Goal: Transaction & Acquisition: Book appointment/travel/reservation

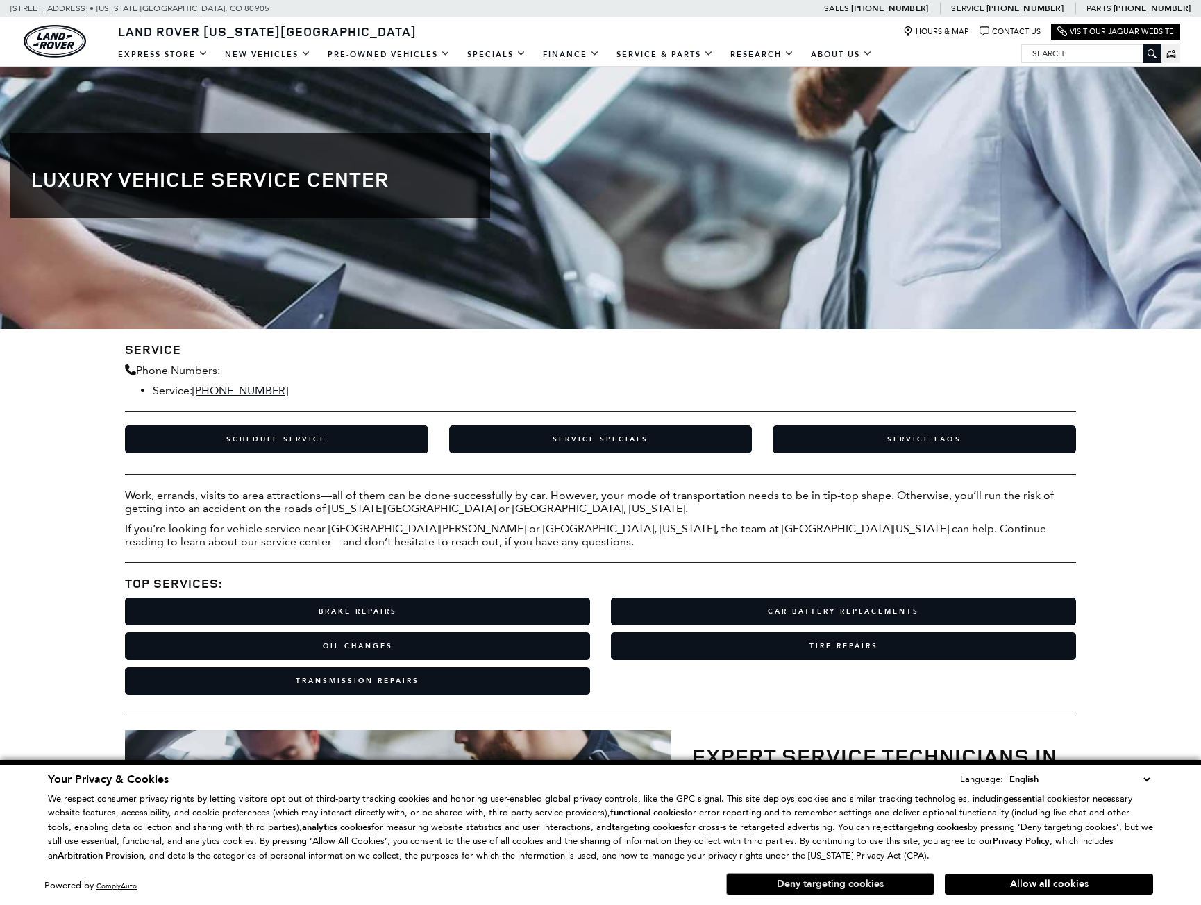
click at [872, 883] on button "Deny targeting cookies" at bounding box center [830, 884] width 208 height 22
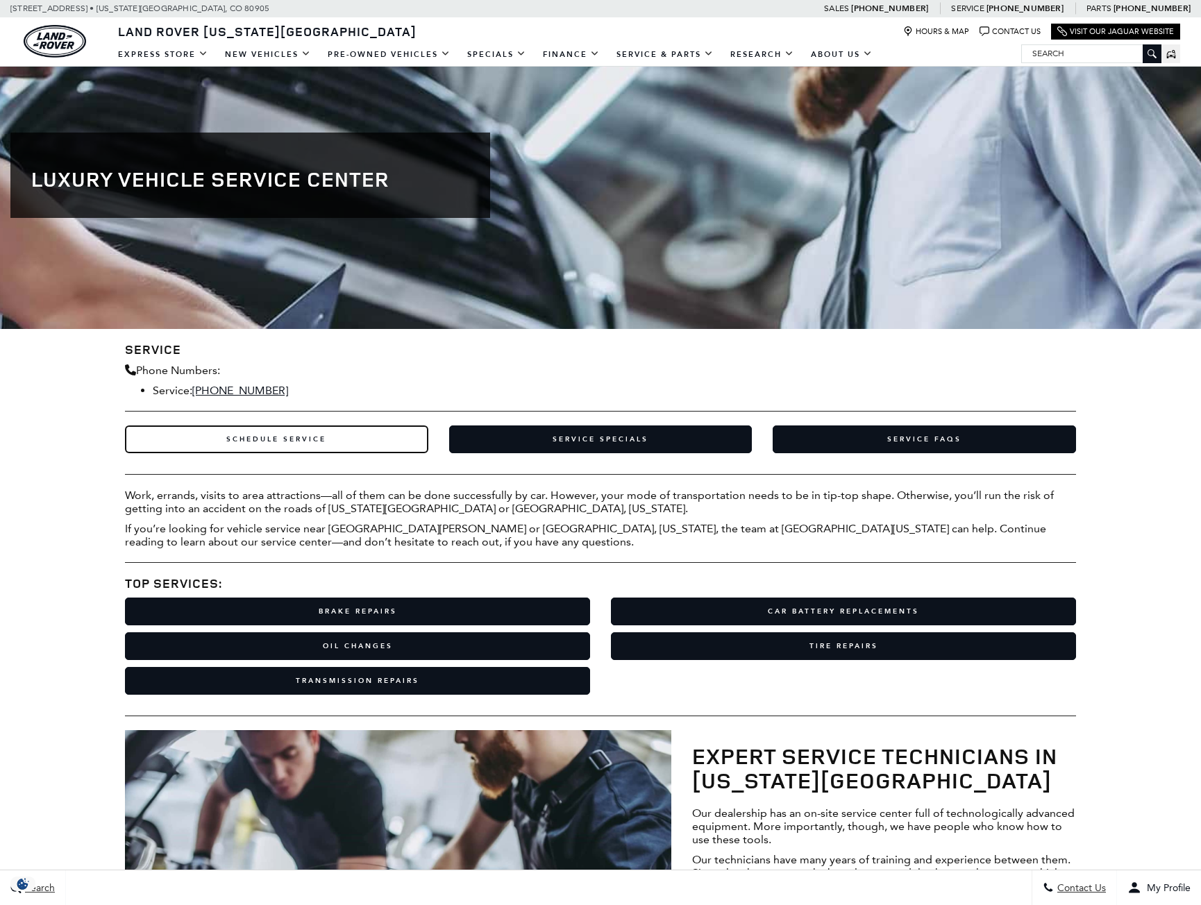
click at [255, 438] on link "Schedule Service" at bounding box center [276, 439] width 303 height 28
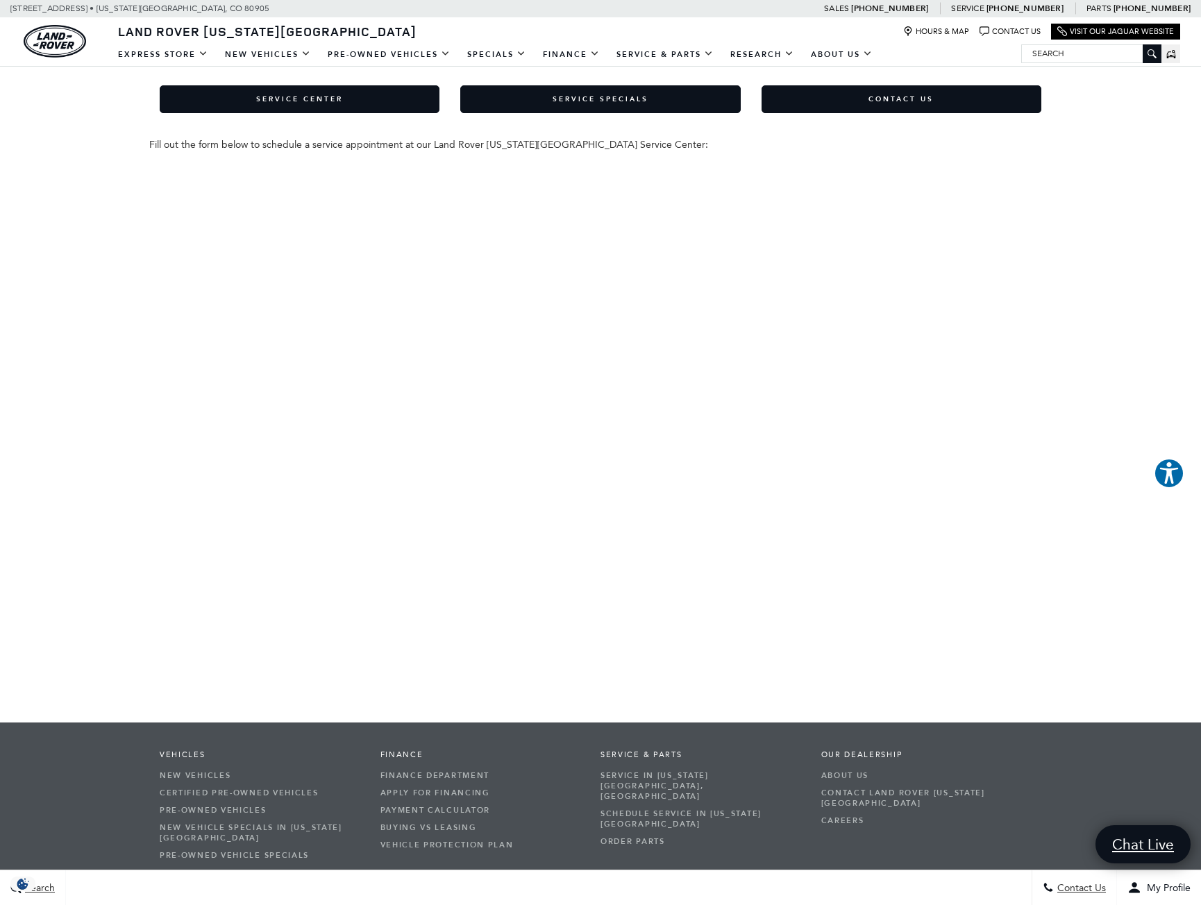
scroll to position [69, 0]
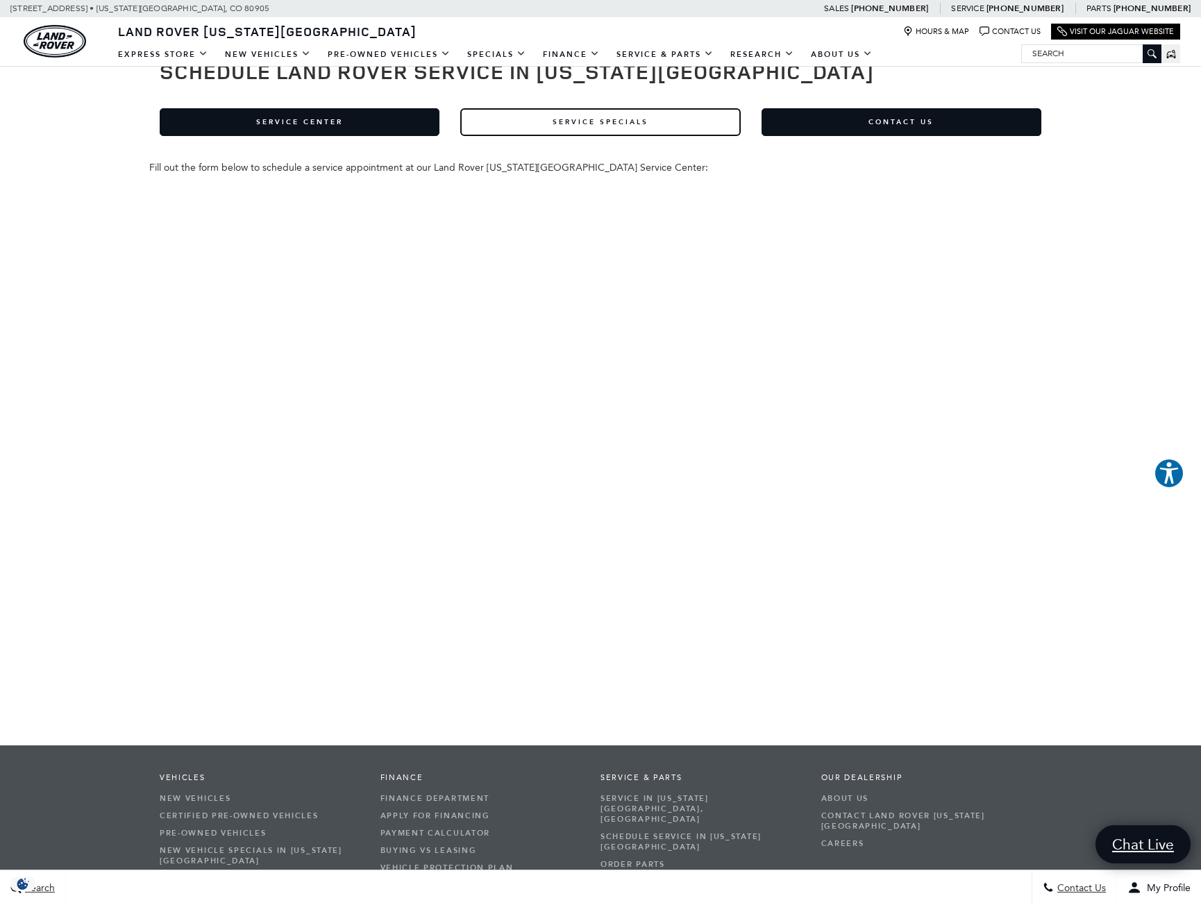
click at [612, 124] on link "Service Specials" at bounding box center [600, 122] width 280 height 28
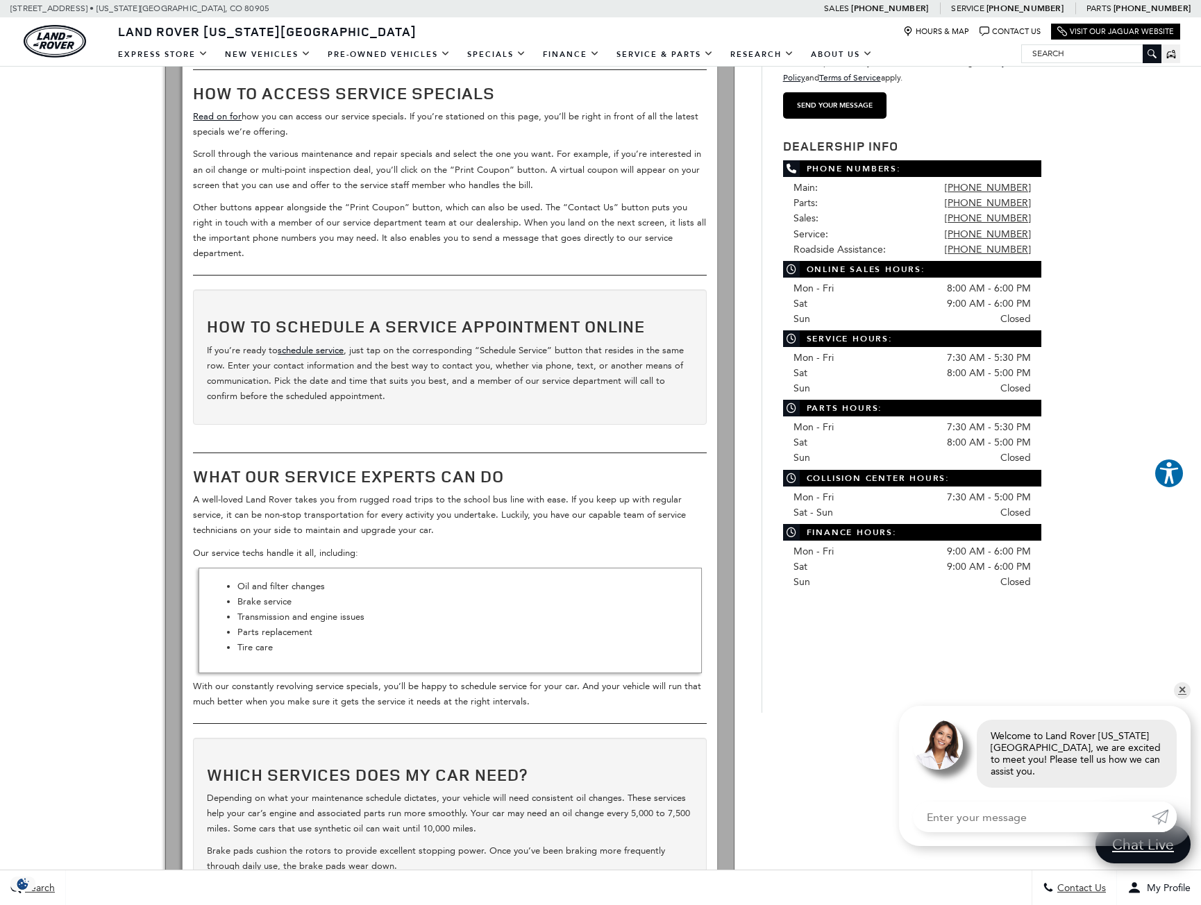
scroll to position [347, 0]
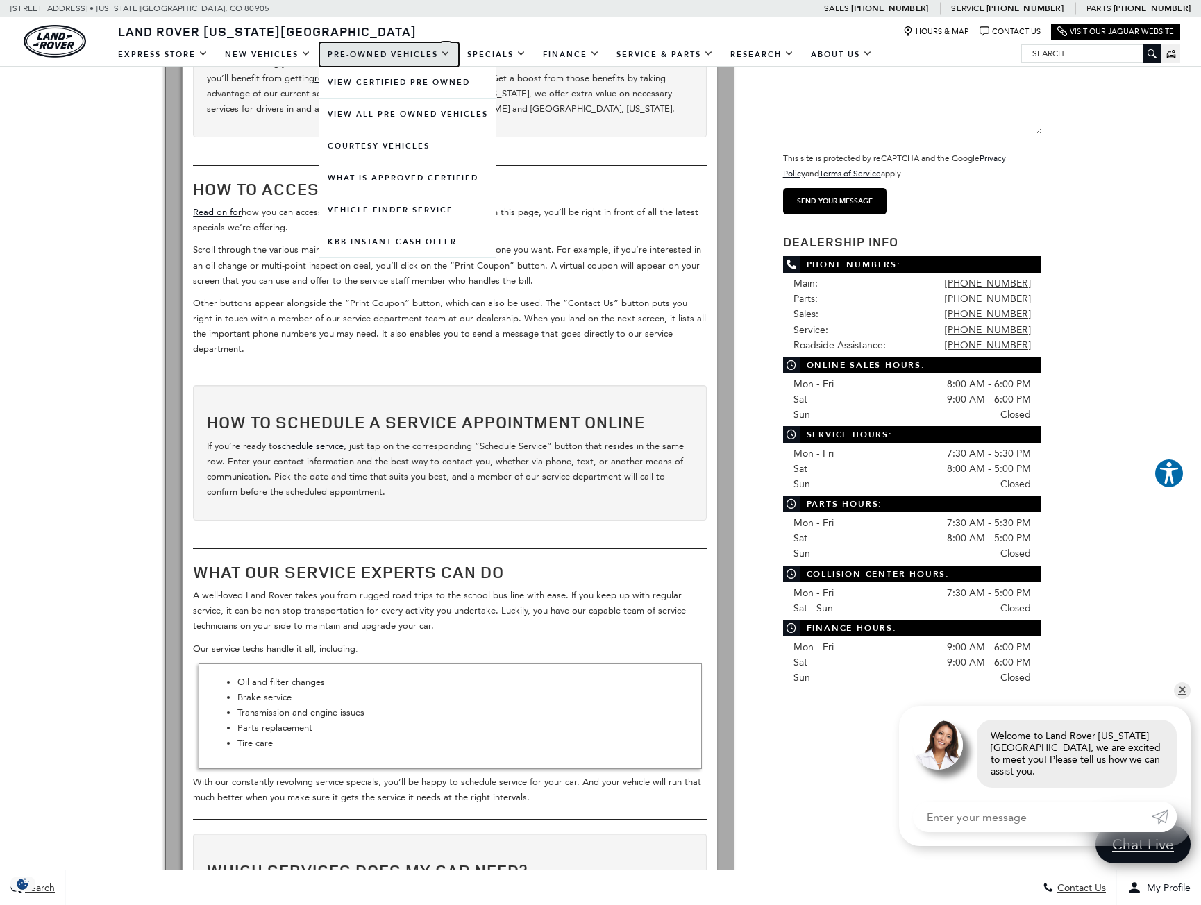
click at [375, 52] on link "Pre-Owned Vehicles" at bounding box center [388, 54] width 139 height 24
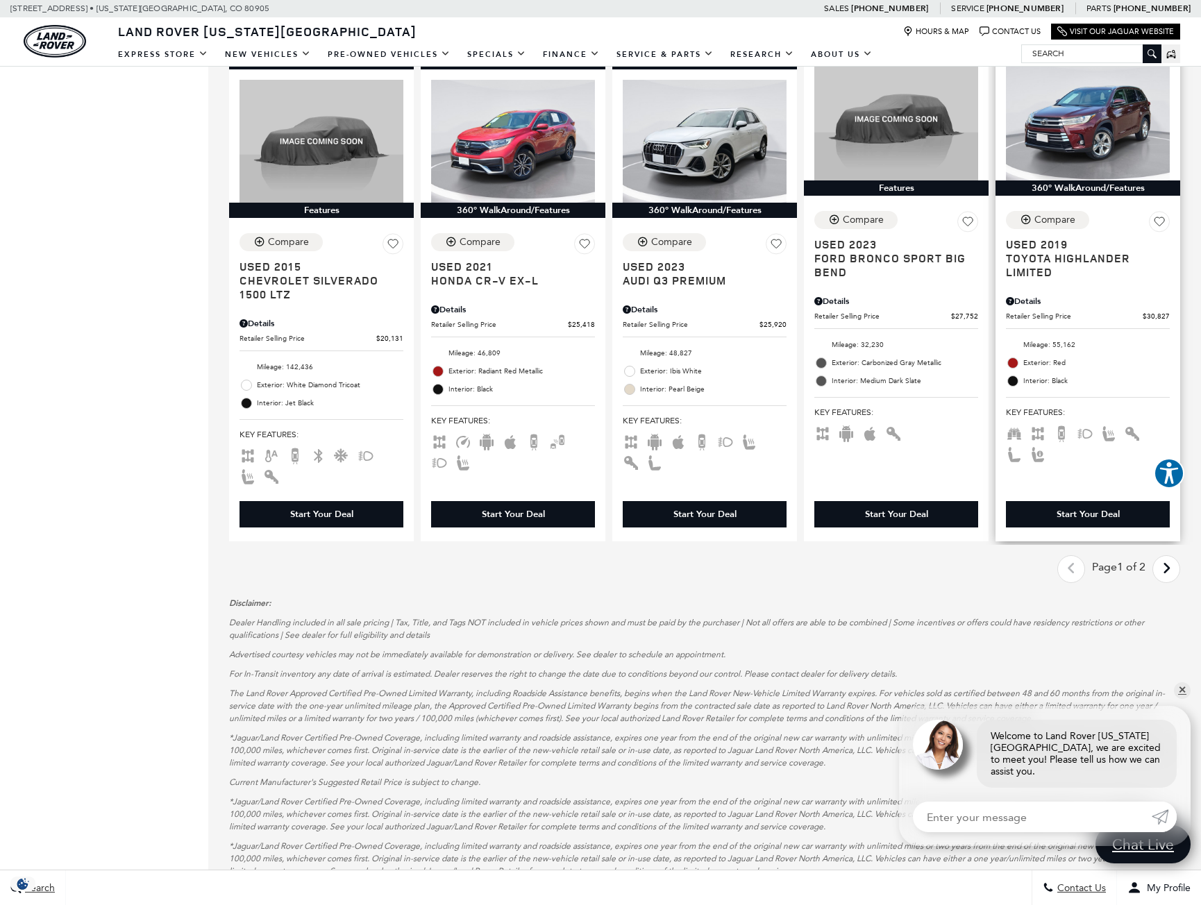
scroll to position [1874, 0]
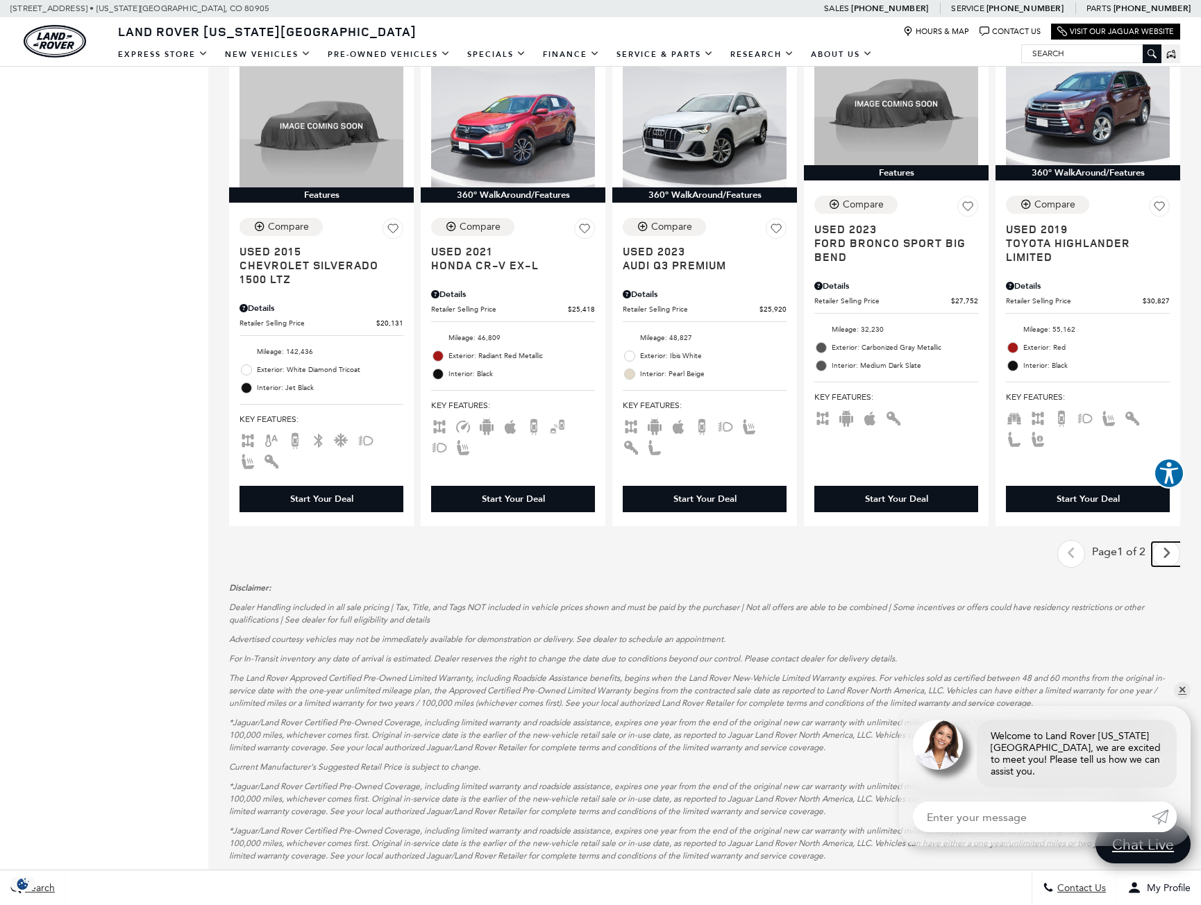
click at [1171, 561] on icon "next page" at bounding box center [1166, 553] width 9 height 22
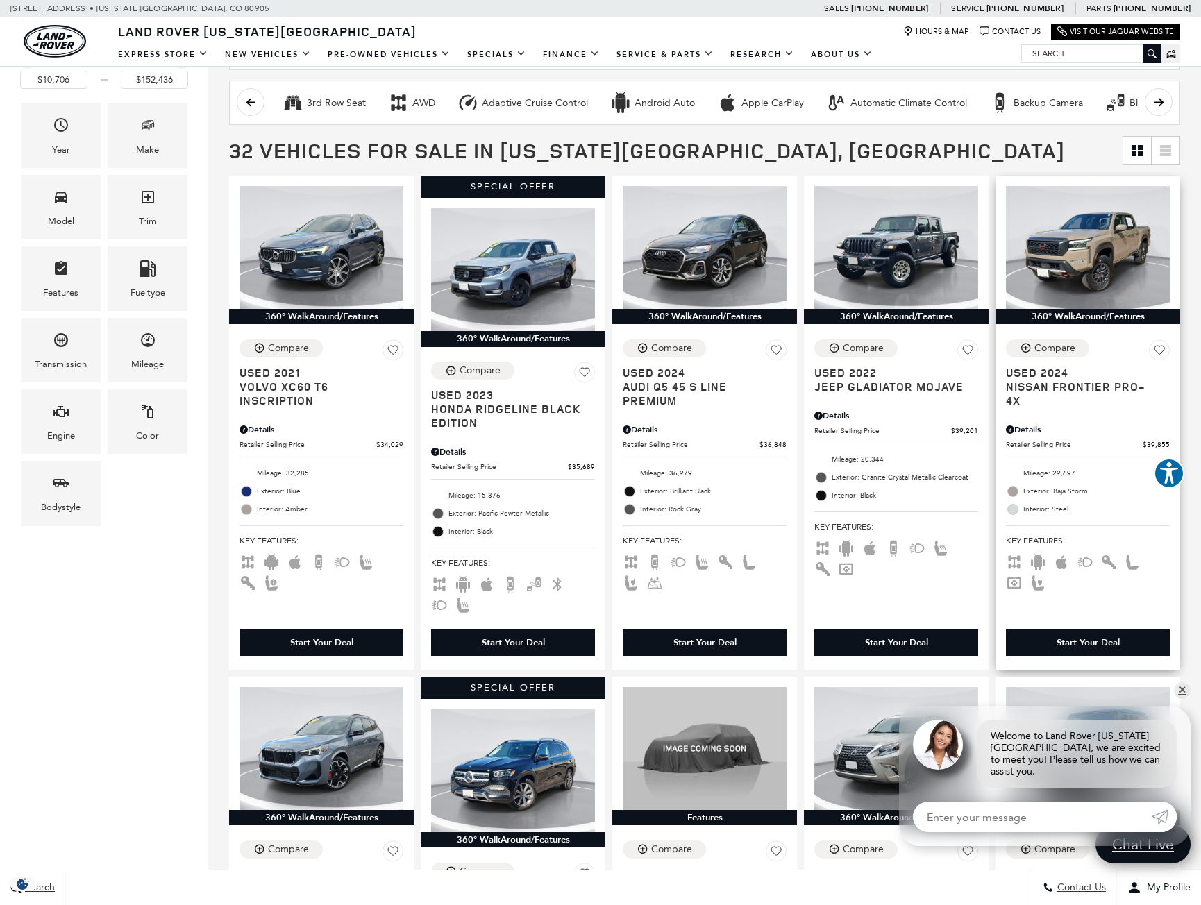
scroll to position [139, 0]
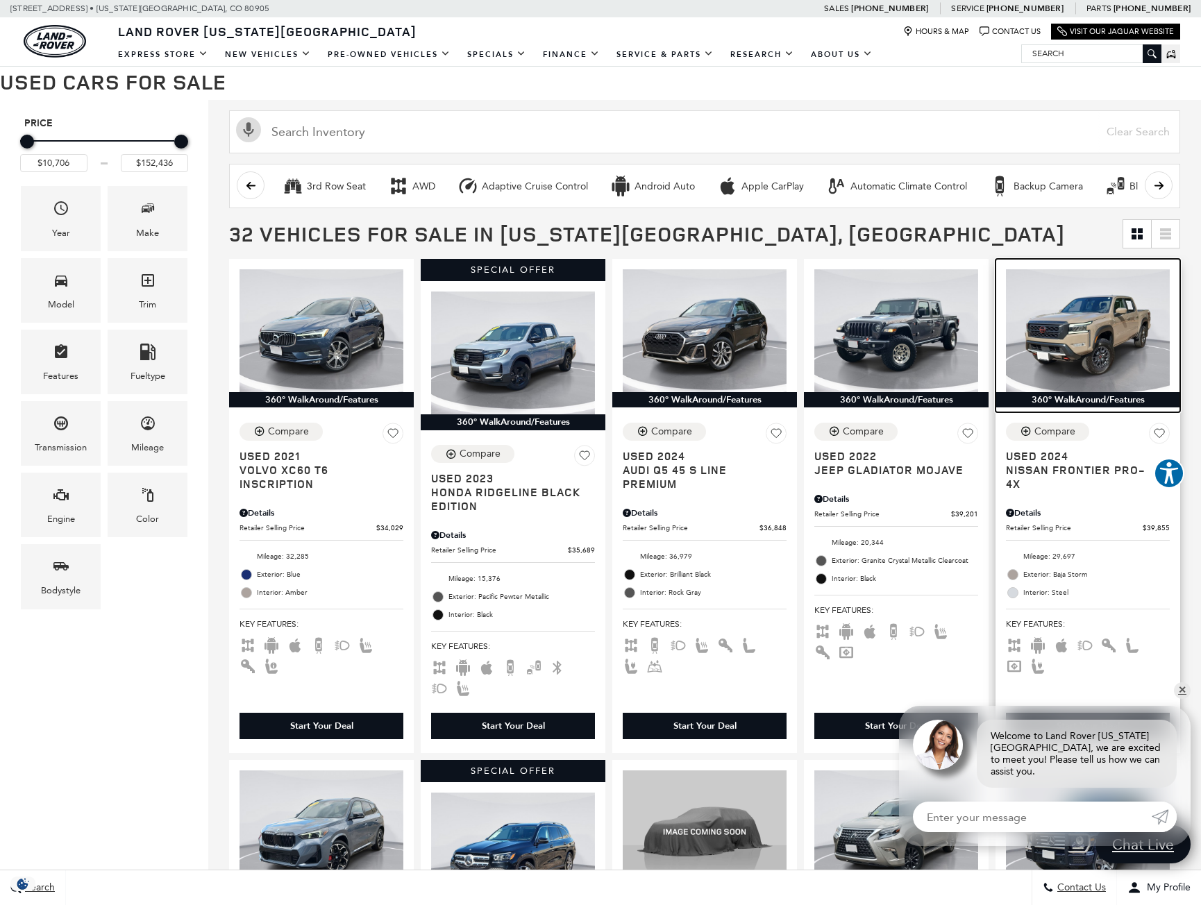
click at [1087, 400] on div "360° WalkAround/Features" at bounding box center [1087, 399] width 185 height 15
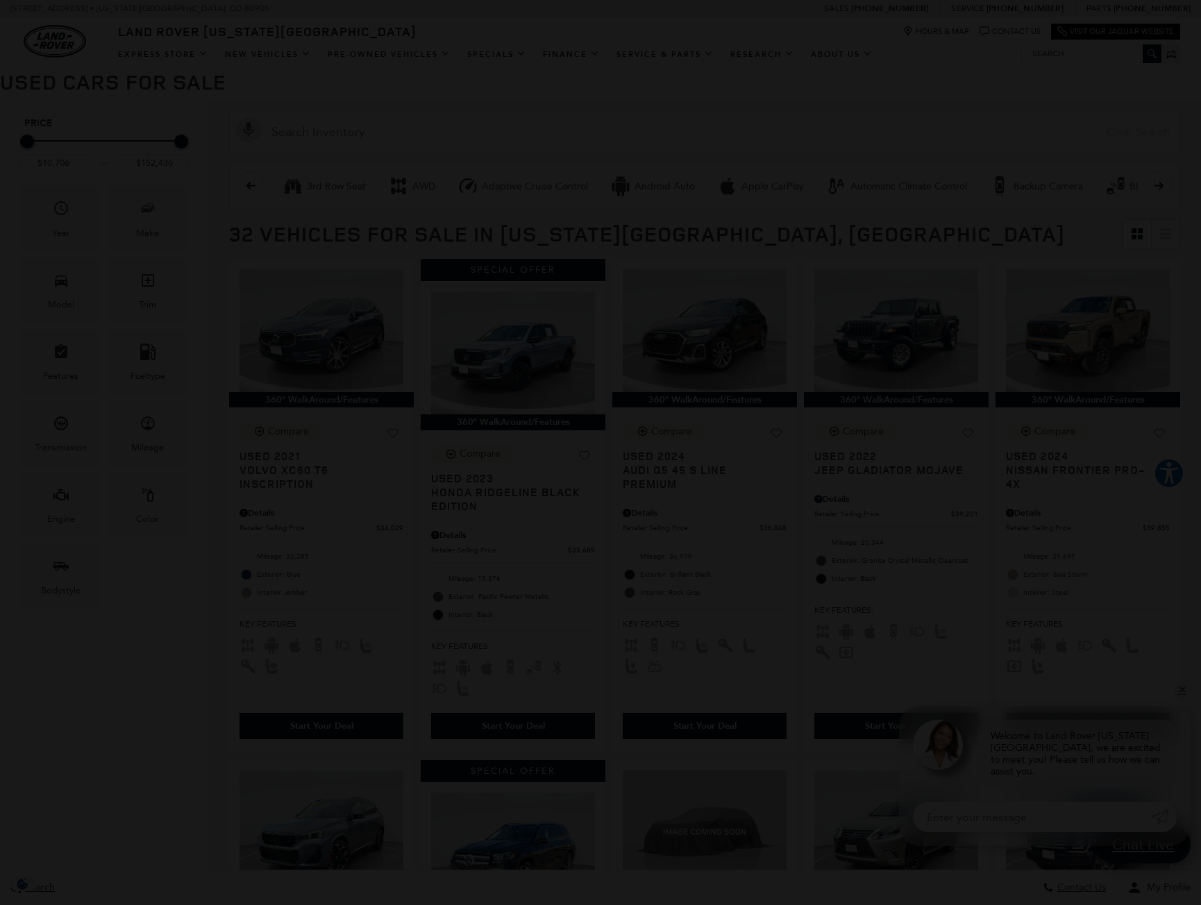
scroll to position [208, 0]
